Goal: Navigation & Orientation: Find specific page/section

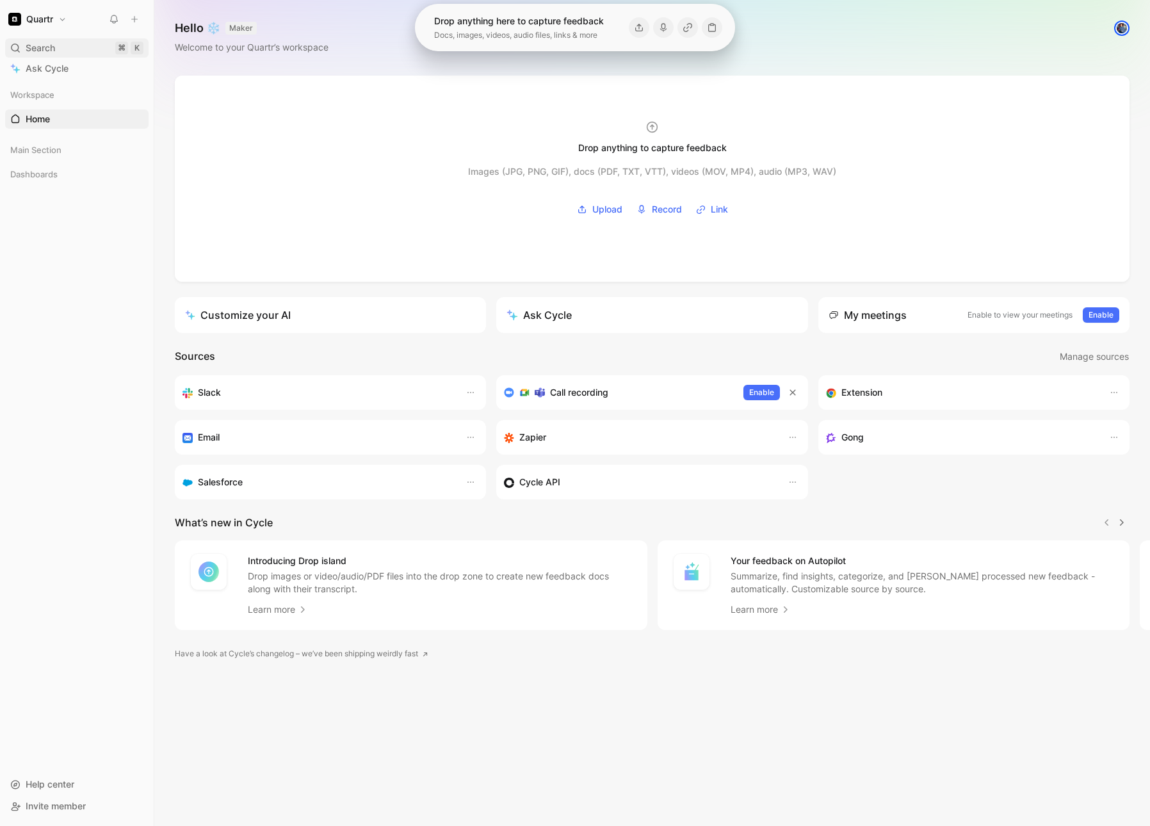
click at [46, 47] on span "Search" at bounding box center [40, 47] width 29 height 15
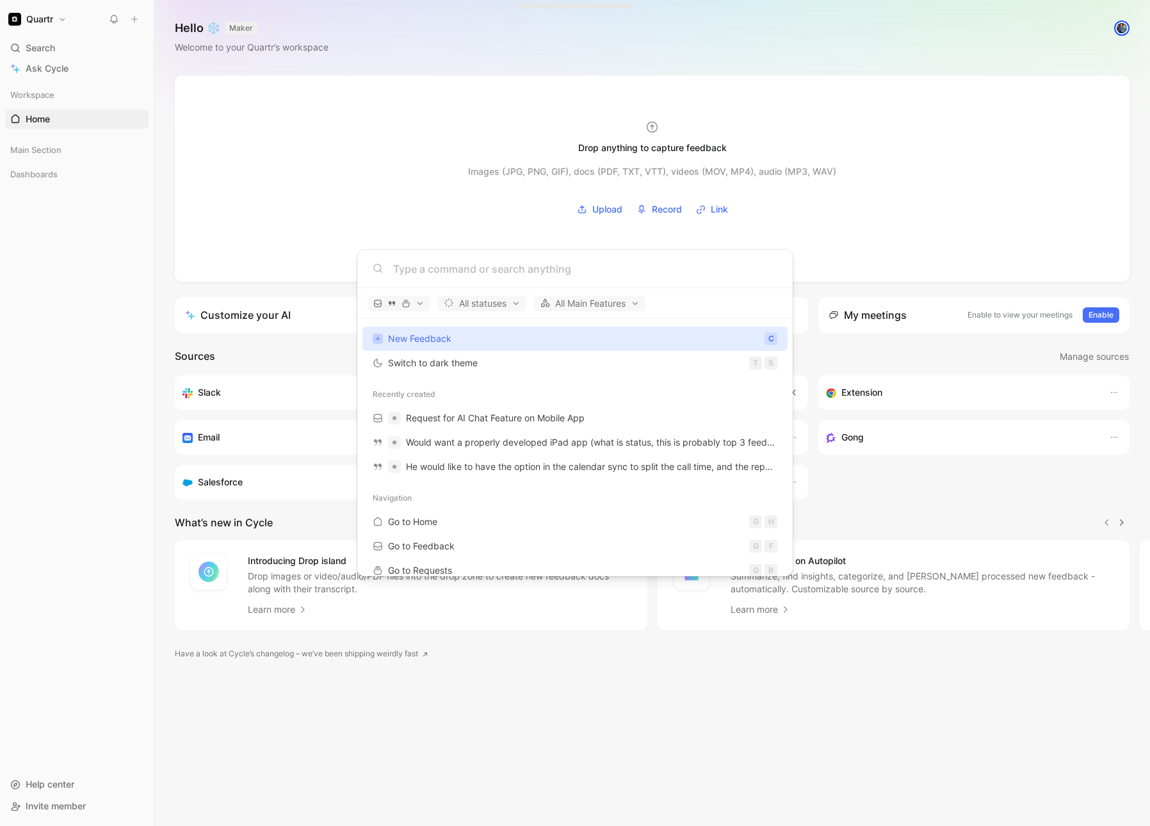
click at [840, 69] on body "Quartr Search ⌘ K Ask Cycle Workspace Home G then H Main Section Dashboards To …" at bounding box center [575, 413] width 1150 height 826
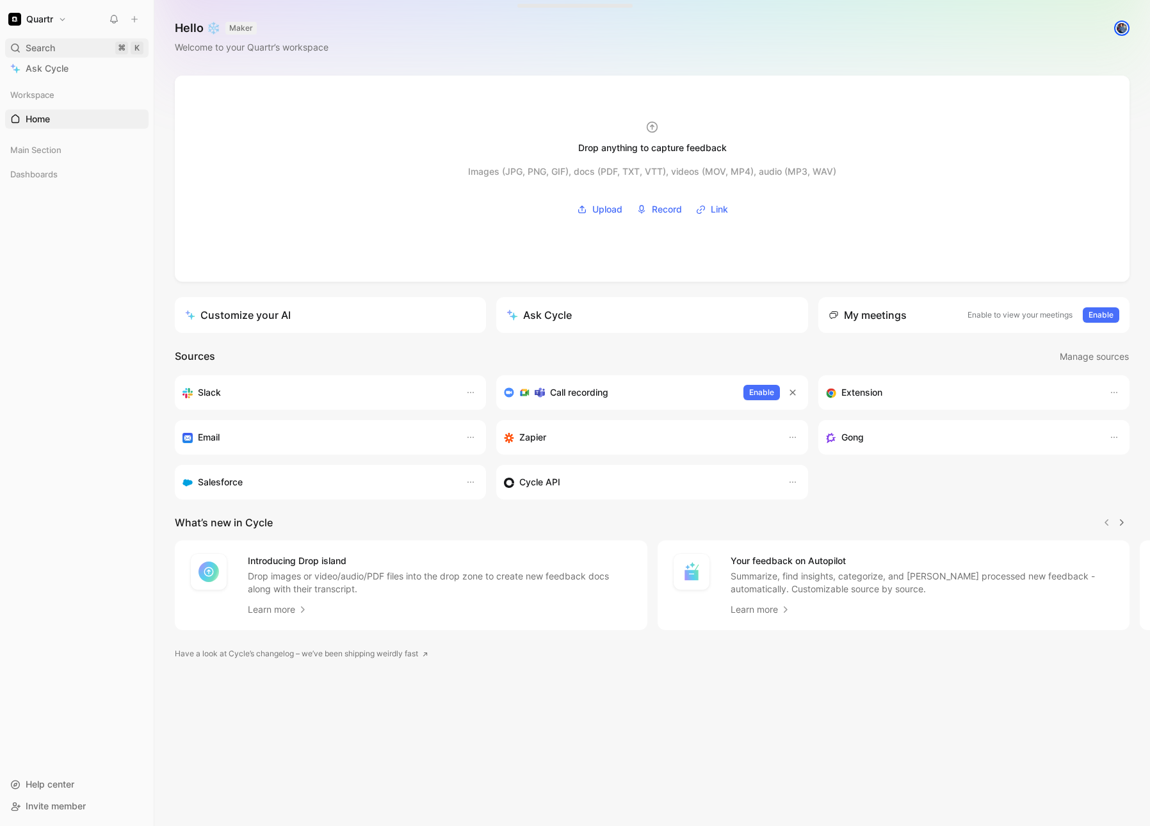
click at [60, 54] on div "Search ⌘ K" at bounding box center [76, 47] width 143 height 19
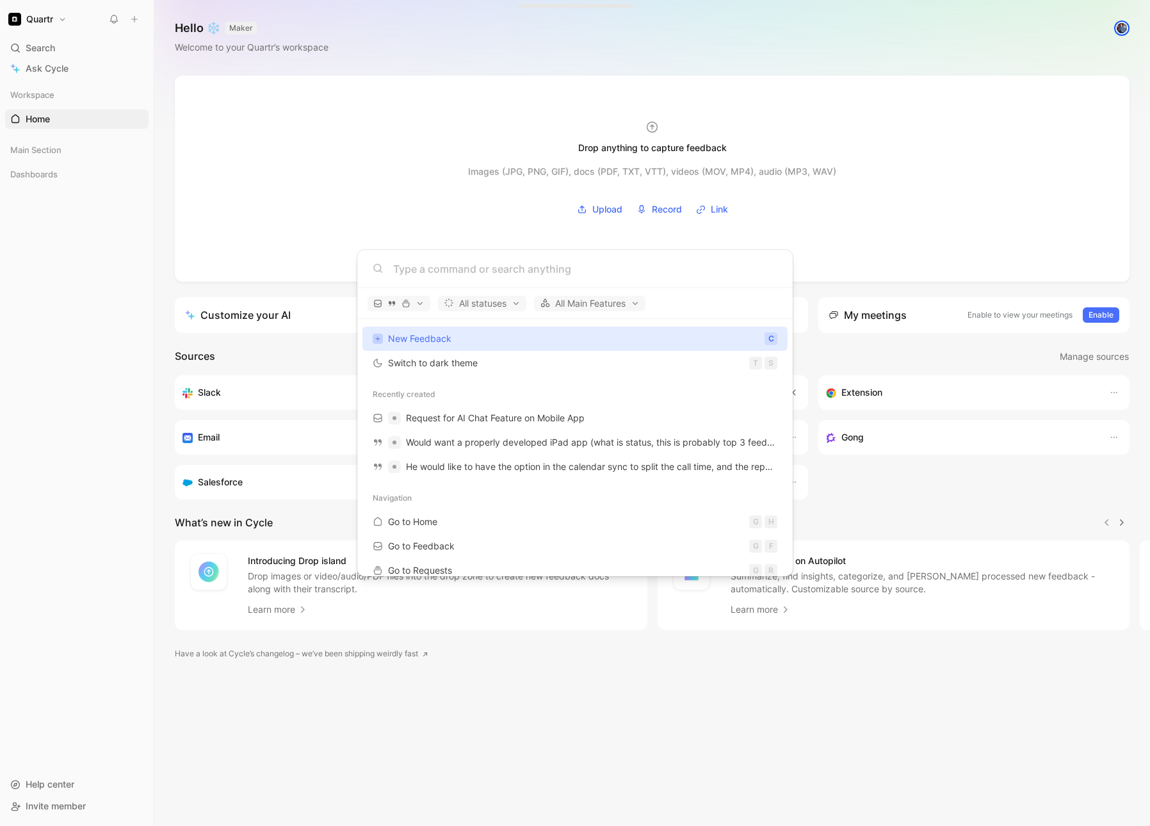
click at [61, 19] on body "Quartr Search ⌘ K Ask Cycle Workspace Home G then H Main Section Dashboards To …" at bounding box center [575, 413] width 1150 height 826
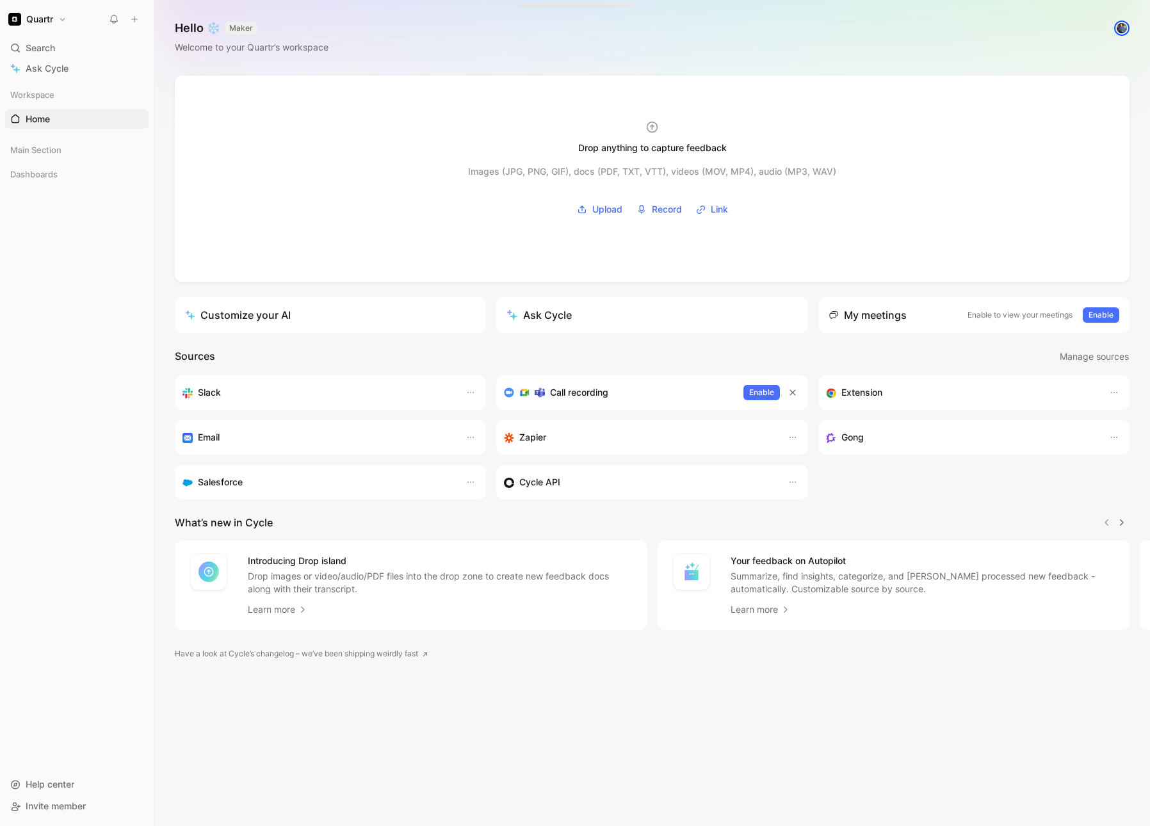
click at [58, 19] on button "Quartr" at bounding box center [37, 19] width 65 height 18
click at [60, 17] on div at bounding box center [575, 413] width 1150 height 826
click at [565, 29] on div "Hello ❄️ MAKER Welcome to your Quartr’s workspace" at bounding box center [651, 38] width 995 height 76
click at [454, 33] on div "Hello ❄️ MAKER Welcome to your Quartr’s workspace" at bounding box center [651, 38] width 995 height 76
click at [113, 268] on div "Workspace Home G then H Main Section Dashboards To pick up a draggable item, pr…" at bounding box center [76, 423] width 143 height 677
